Goal: Understand process/instructions: Learn how to perform a task or action

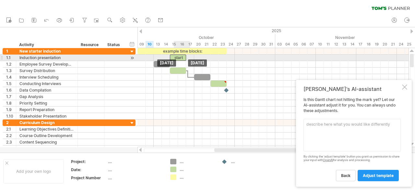
drag, startPoint x: 144, startPoint y: 55, endPoint x: 178, endPoint y: 56, distance: 34.4
click at [178, 56] on div "start" at bounding box center [178, 57] width 16 height 6
drag, startPoint x: 187, startPoint y: 59, endPoint x: 179, endPoint y: 59, distance: 8.1
click at [179, 59] on span at bounding box center [178, 57] width 3 height 6
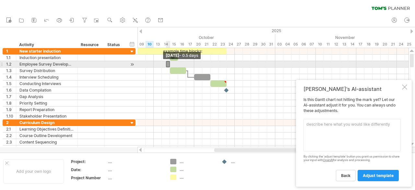
drag, startPoint x: 154, startPoint y: 66, endPoint x: 175, endPoint y: 65, distance: 20.8
click at [175, 65] on div "example time blocks: start [DATE] - 1.0 days [DATE] - 0.5 days" at bounding box center [273, 97] width 271 height 99
drag, startPoint x: 168, startPoint y: 64, endPoint x: 182, endPoint y: 65, distance: 14.3
click at [182, 65] on div at bounding box center [184, 64] width 4 height 6
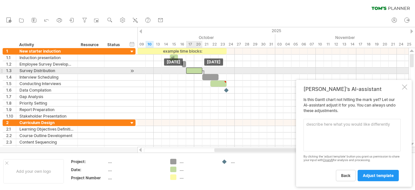
drag, startPoint x: 176, startPoint y: 71, endPoint x: 192, endPoint y: 71, distance: 15.9
click at [192, 71] on div at bounding box center [194, 70] width 16 height 6
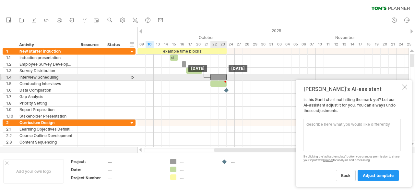
drag, startPoint x: 208, startPoint y: 75, endPoint x: 215, endPoint y: 76, distance: 6.8
click at [215, 76] on div at bounding box center [218, 77] width 16 height 6
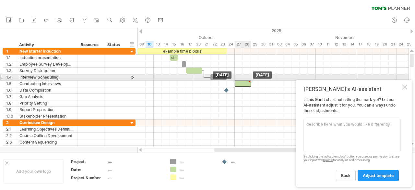
drag, startPoint x: 215, startPoint y: 82, endPoint x: 239, endPoint y: 80, distance: 24.8
click at [239, 80] on div at bounding box center [243, 83] width 16 height 6
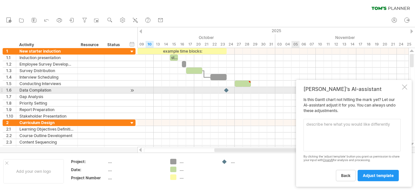
click at [403, 88] on div at bounding box center [404, 86] width 5 height 5
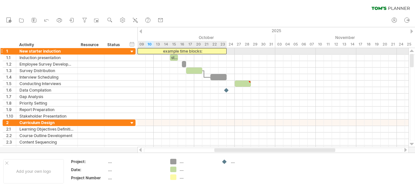
click at [189, 53] on div "example time blocks:" at bounding box center [182, 51] width 89 height 6
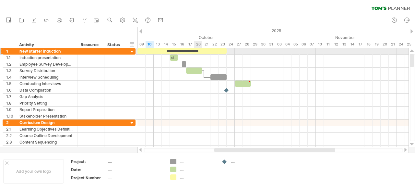
click at [197, 54] on div at bounding box center [273, 51] width 271 height 6
click at [219, 49] on div "**********" at bounding box center [182, 51] width 89 height 6
